Goal: Ask a question

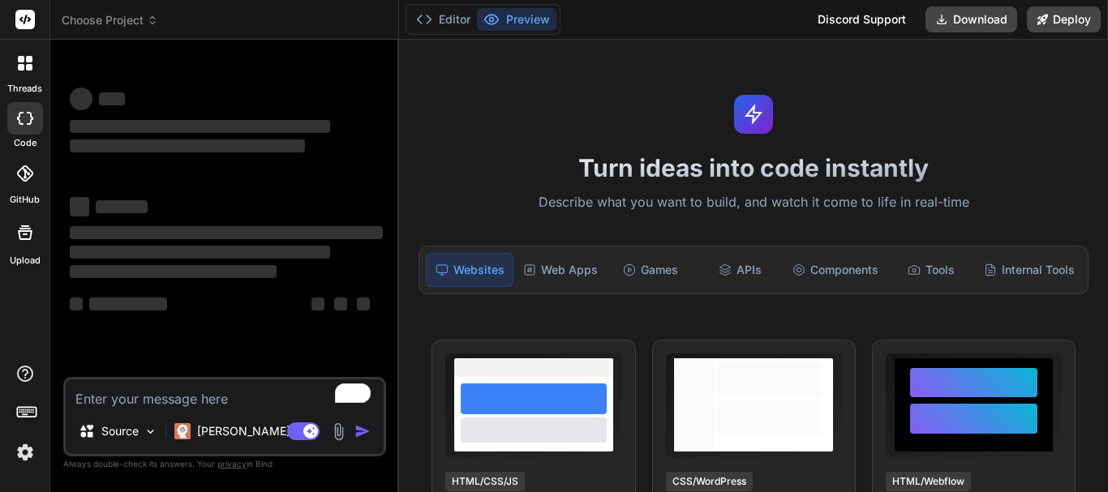
click at [191, 390] on textarea "To enrich screen reader interactions, please activate Accessibility in Grammarl…" at bounding box center [225, 394] width 318 height 29
click at [192, 390] on textarea "To enrich screen reader interactions, please activate Accessibility in Grammarl…" at bounding box center [225, 394] width 318 height 29
click at [18, 454] on img at bounding box center [25, 453] width 28 height 28
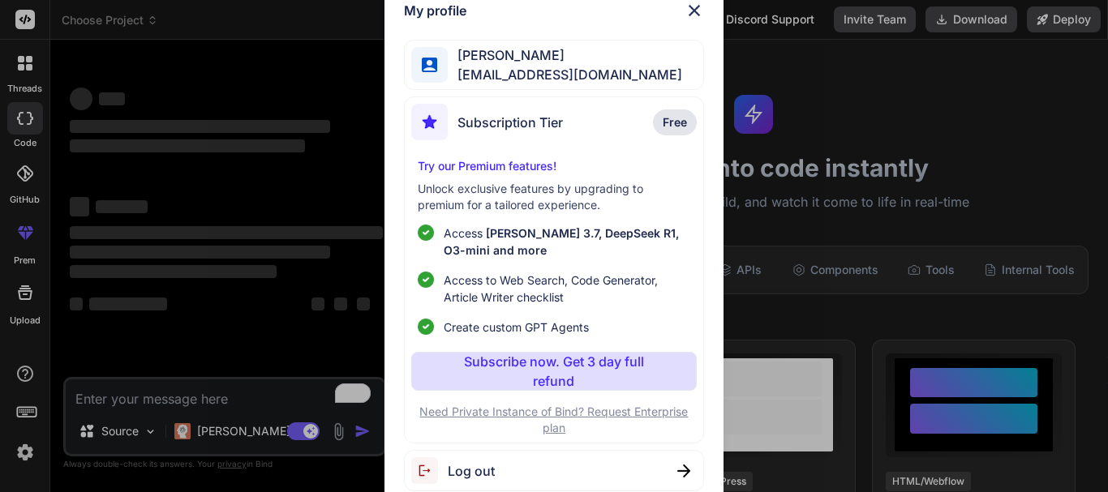
click at [27, 452] on div "My profile [PERSON_NAME] [EMAIL_ADDRESS][DOMAIN_NAME] Subscription Tier Free Tr…" at bounding box center [554, 246] width 1108 height 492
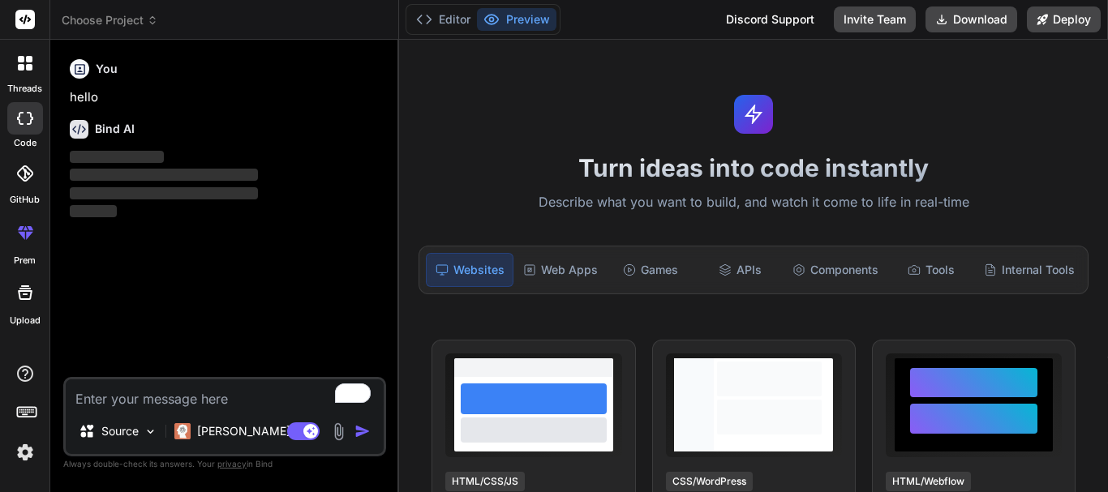
click at [27, 452] on img at bounding box center [25, 453] width 28 height 28
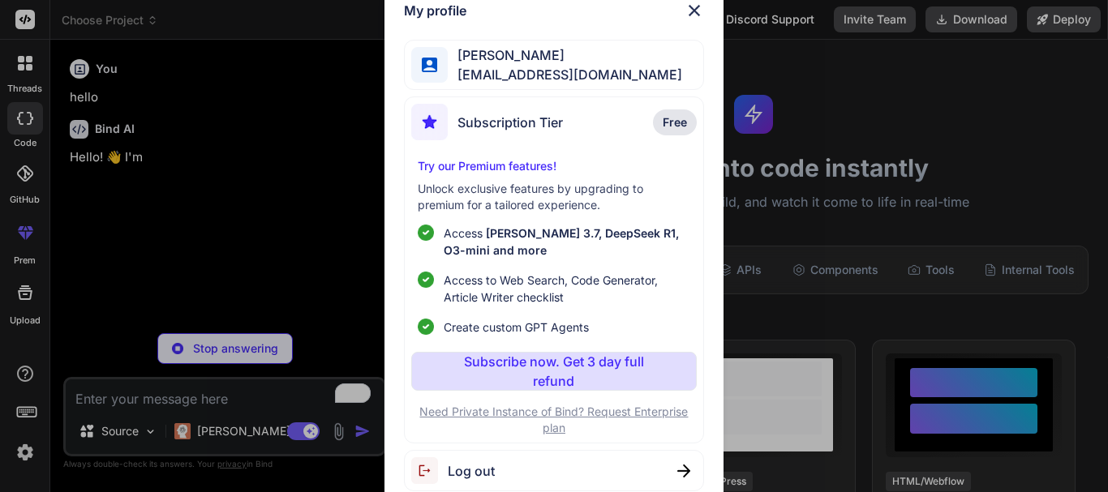
click at [26, 453] on div "My profile [PERSON_NAME] [EMAIL_ADDRESS][DOMAIN_NAME] Subscription Tier Free Tr…" at bounding box center [554, 246] width 1108 height 492
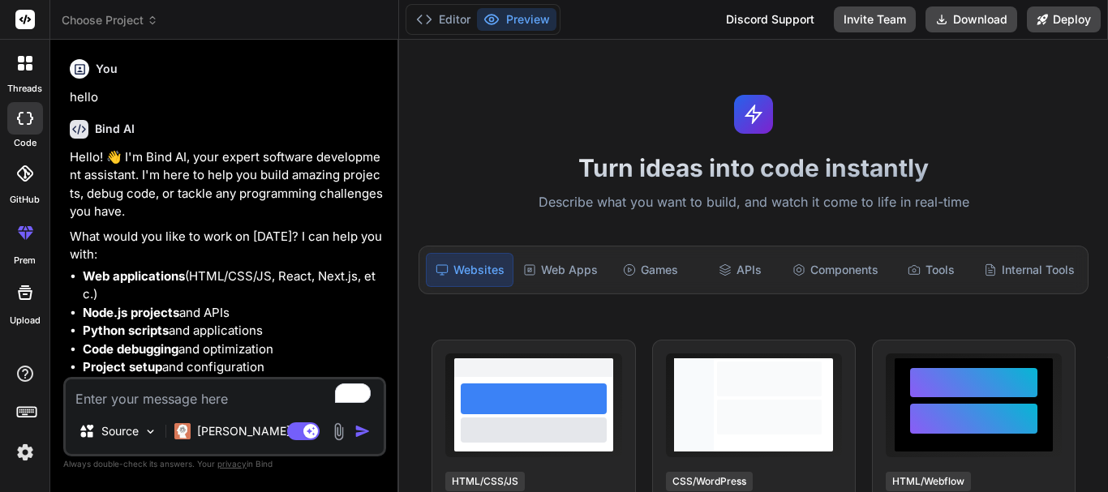
type textarea "x"
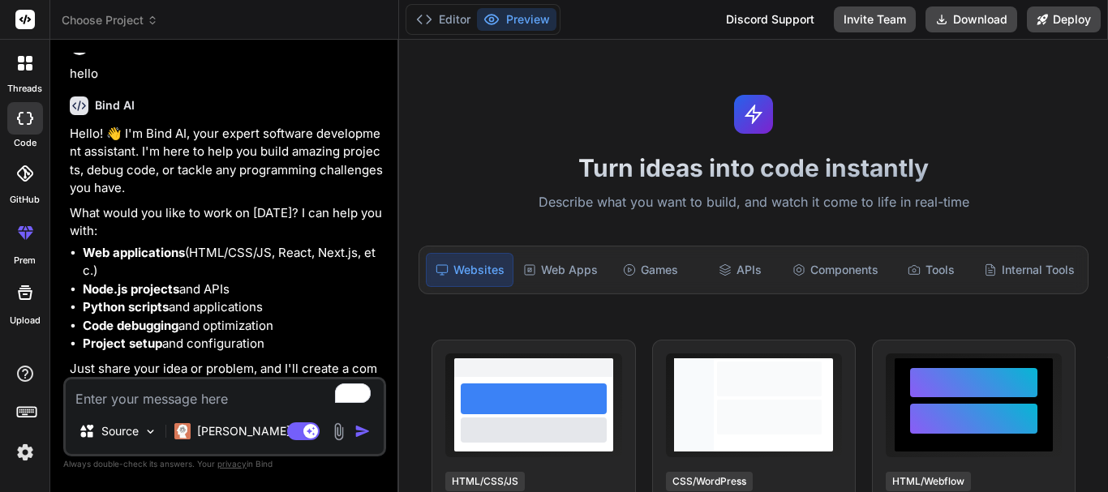
scroll to position [46, 0]
